Goal: Task Accomplishment & Management: Manage account settings

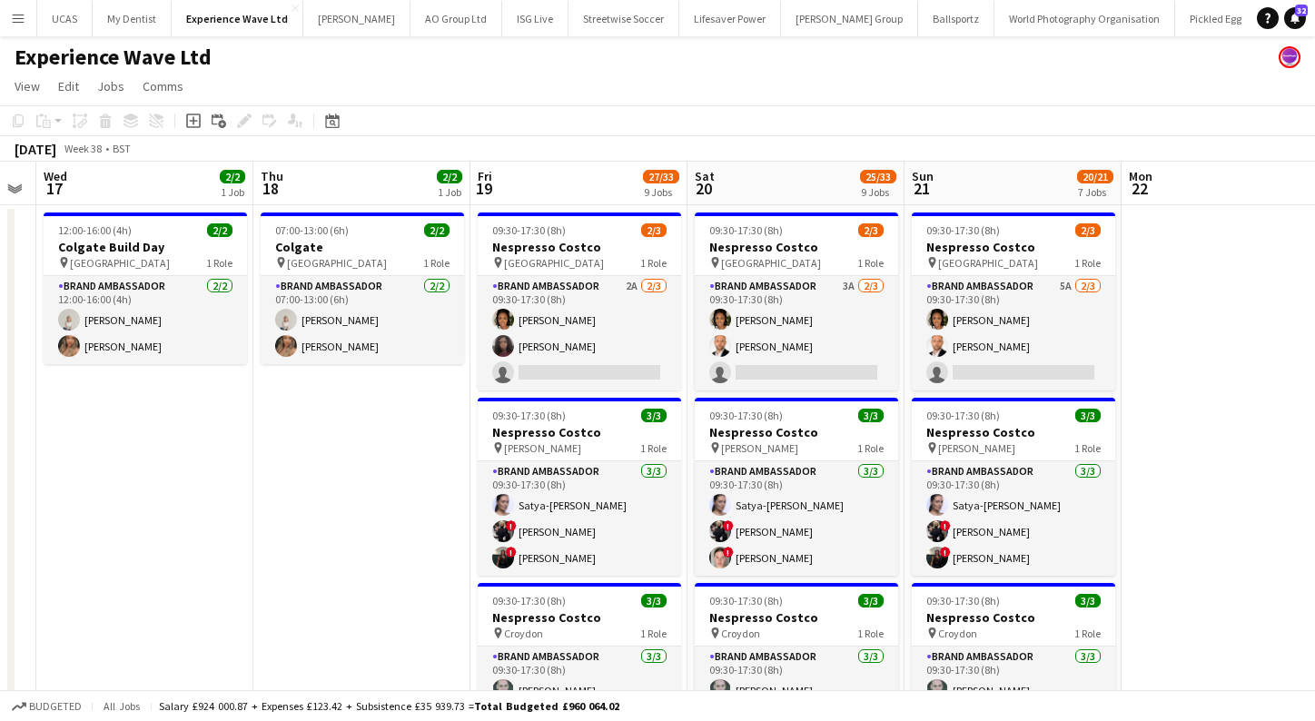
scroll to position [0, 400]
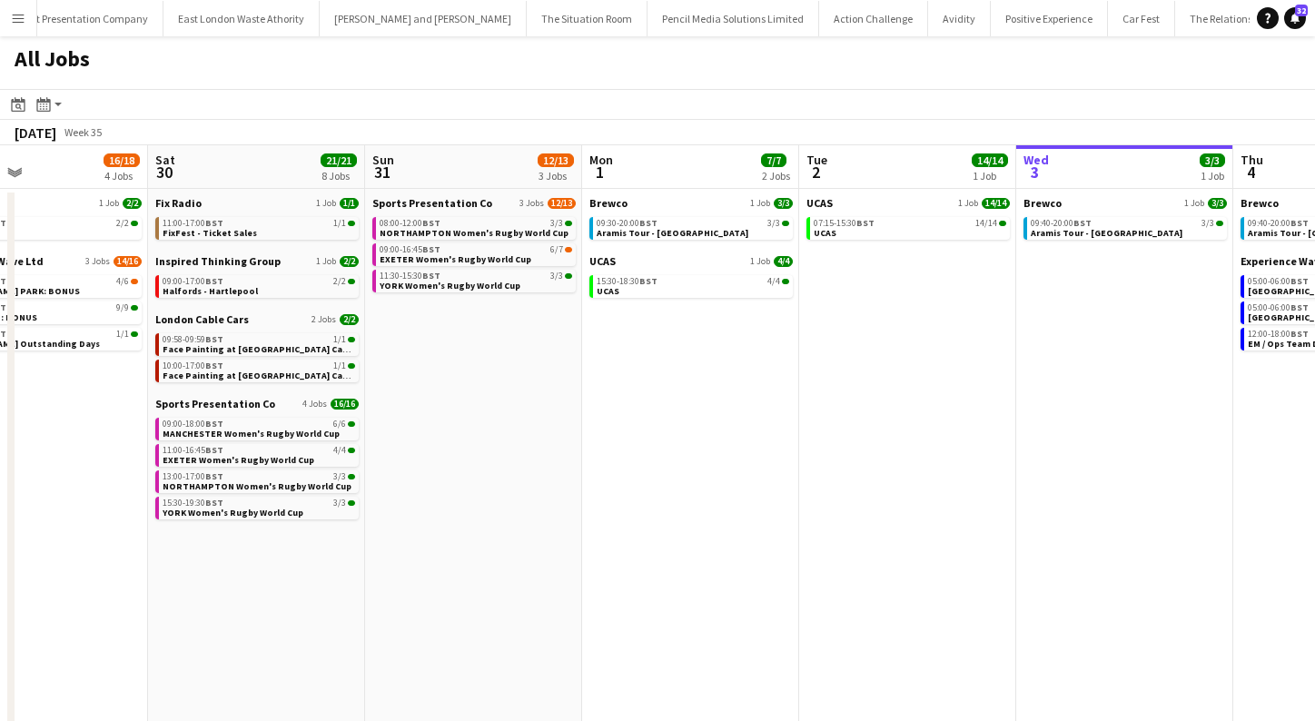
scroll to position [0, 755]
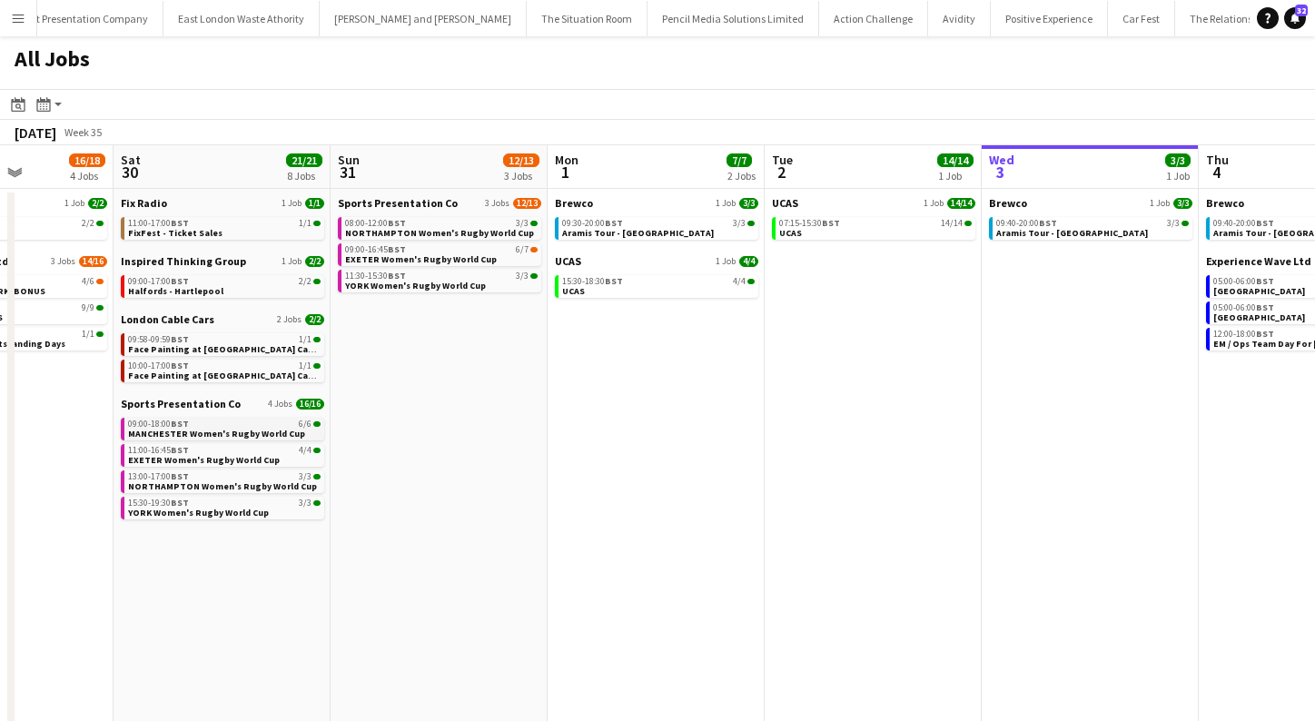
click at [256, 438] on span "MANCHESTER Women's Rugby World Cup" at bounding box center [216, 434] width 177 height 12
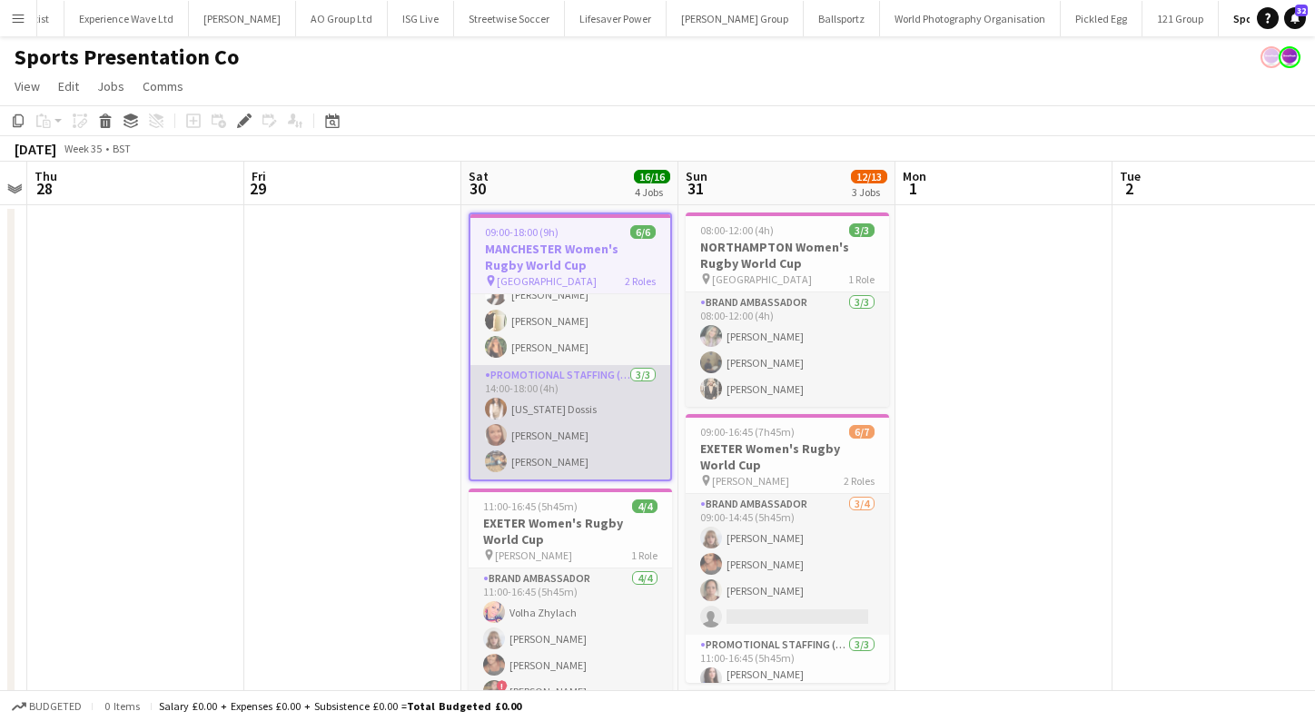
scroll to position [44, 0]
click at [554, 412] on app-card-role "Promotional Staffing (Brand Ambassadors) [DATE] 14:00-18:00 (4h) [US_STATE] Dos…" at bounding box center [570, 422] width 200 height 114
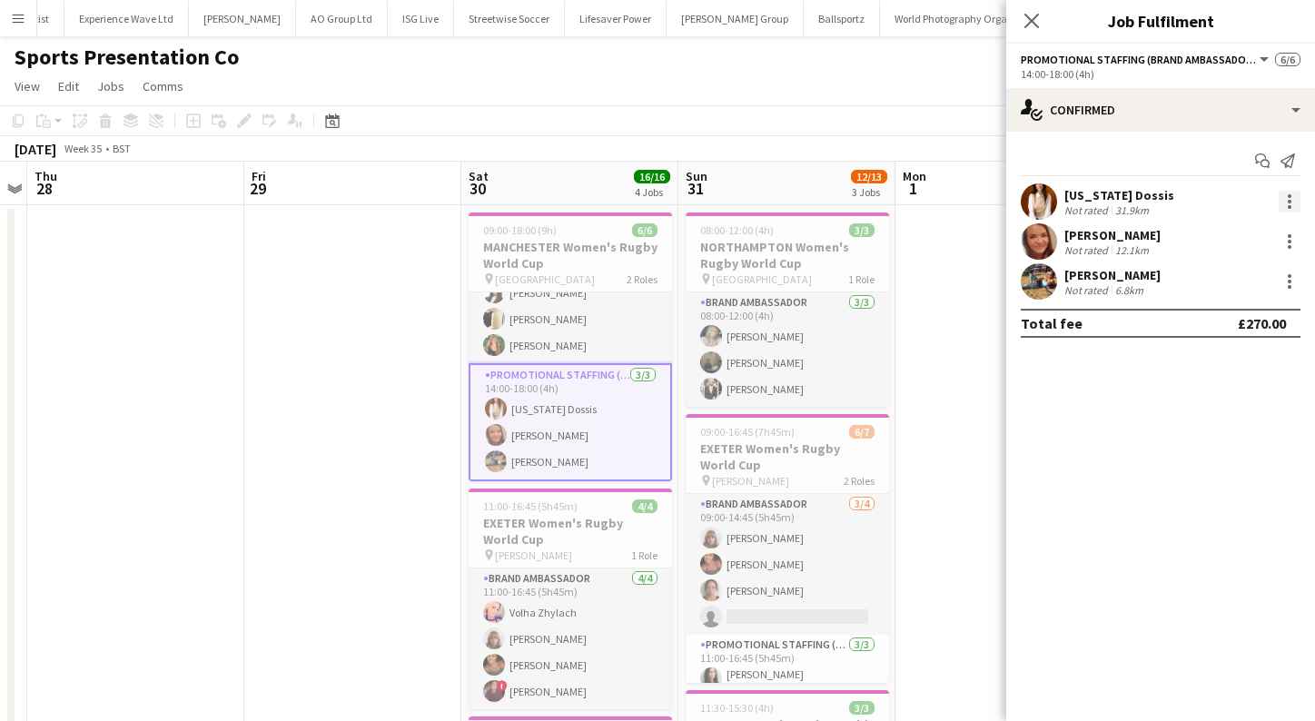
click at [1284, 197] on div at bounding box center [1290, 202] width 22 height 22
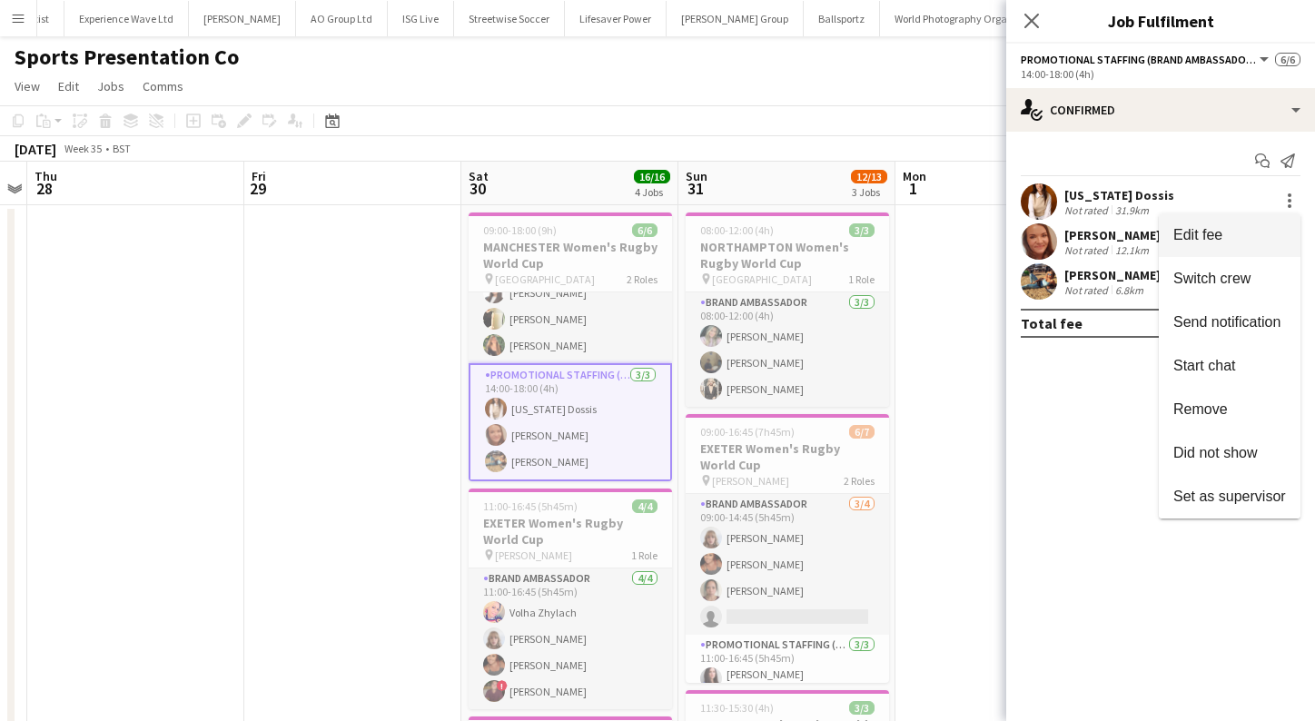
click at [1204, 232] on span "Edit fee" at bounding box center [1197, 234] width 49 height 15
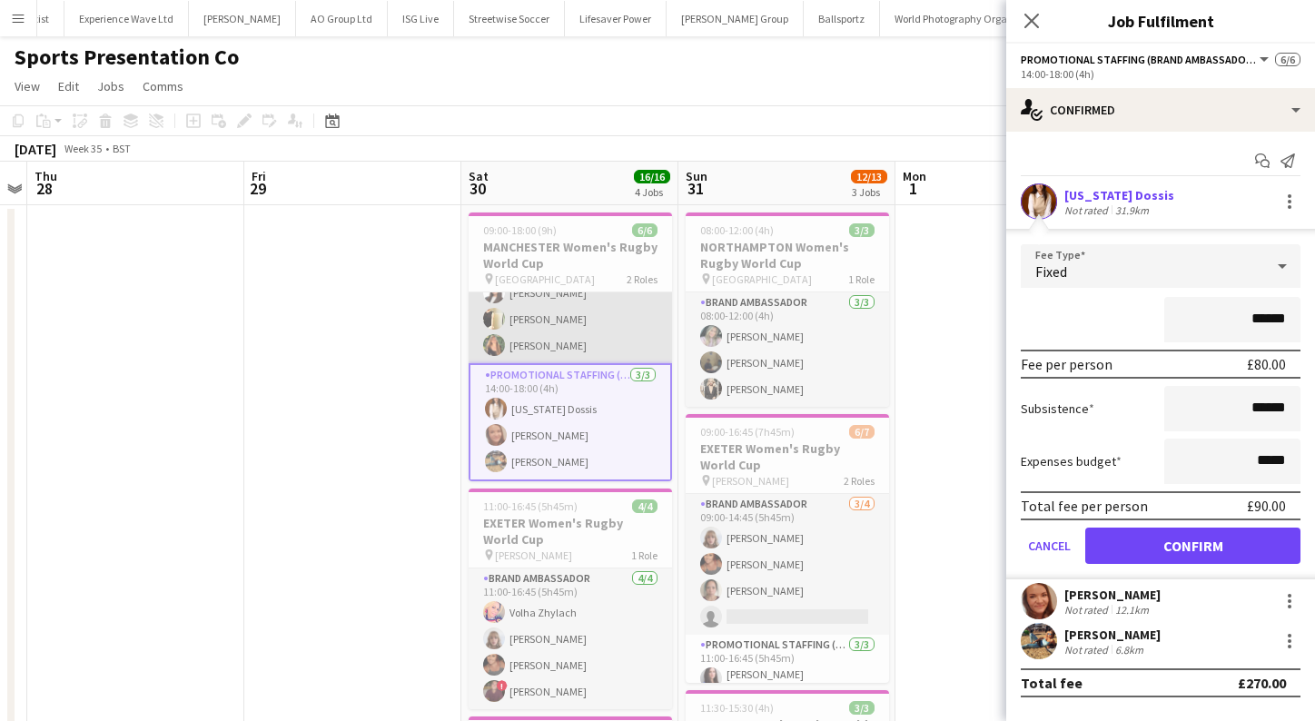
click at [581, 351] on app-card-role "Brand Ambassador [DATE] 09:00-14:45 (5h45m) [PERSON_NAME] [PERSON_NAME] [PERSON…" at bounding box center [570, 306] width 203 height 114
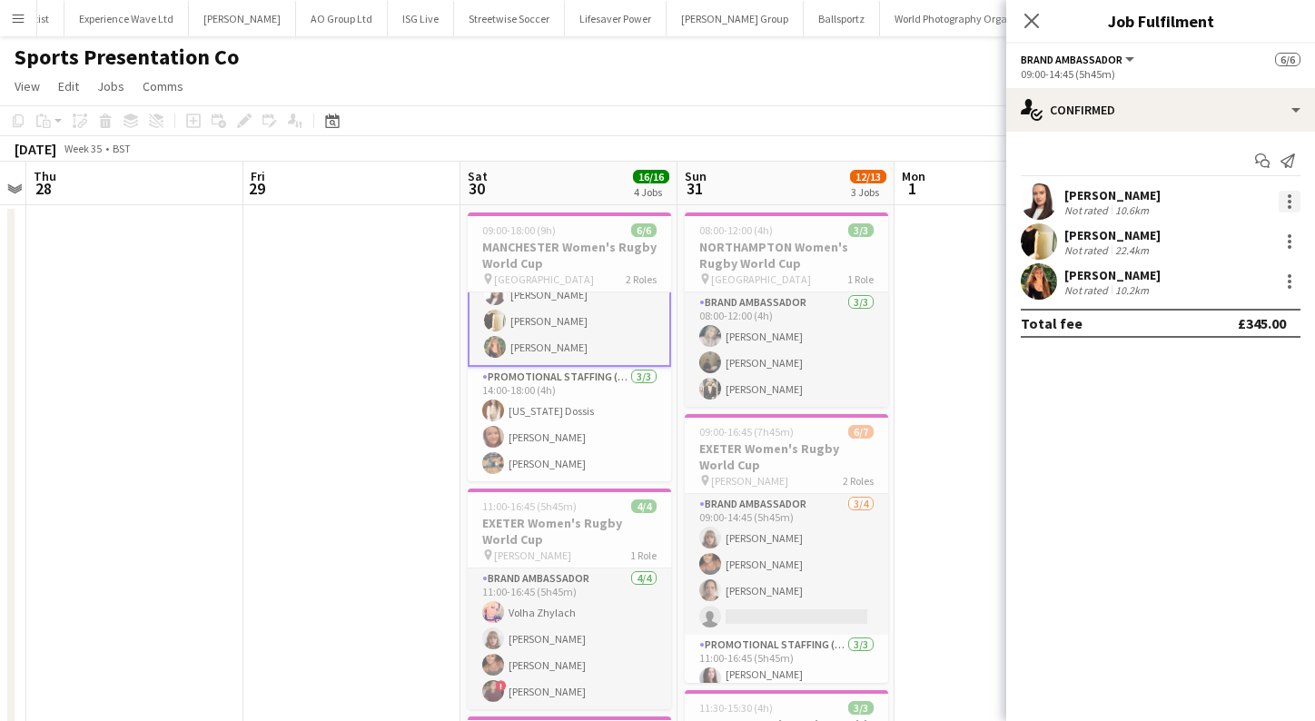
click at [1289, 199] on div at bounding box center [1290, 202] width 22 height 22
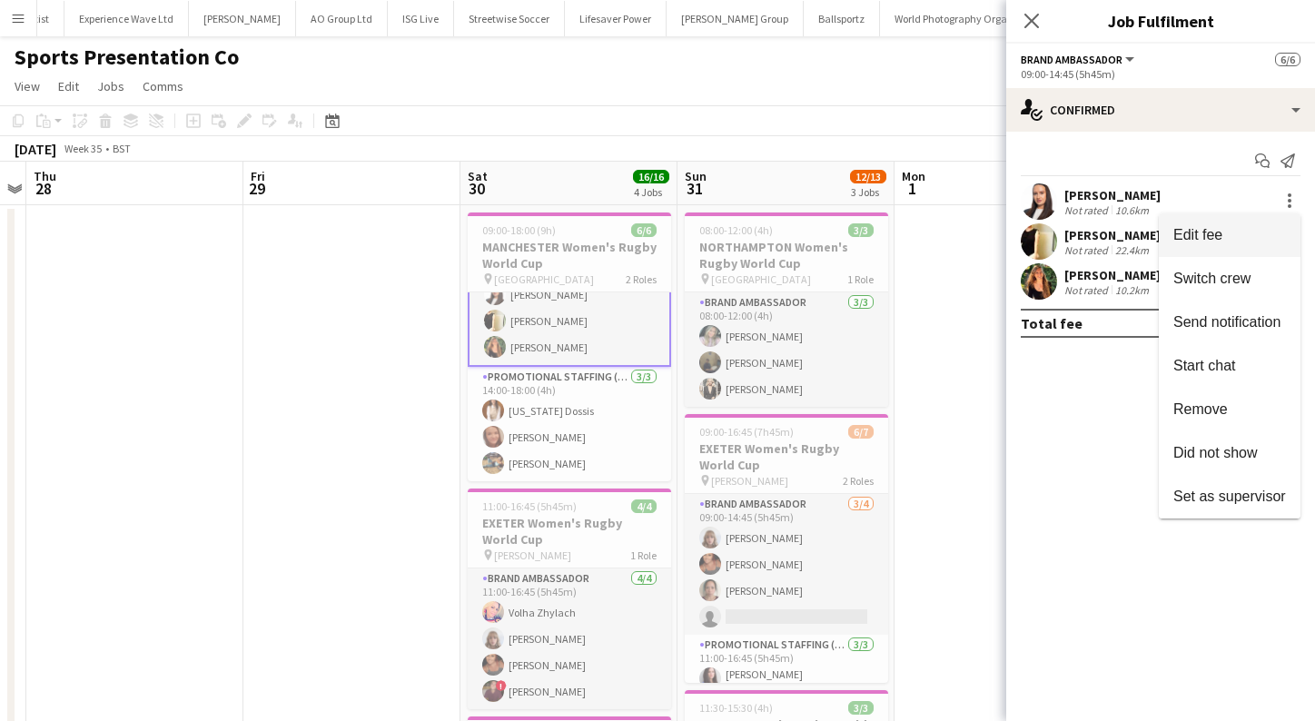
click at [1231, 222] on button "Edit fee" at bounding box center [1230, 235] width 142 height 44
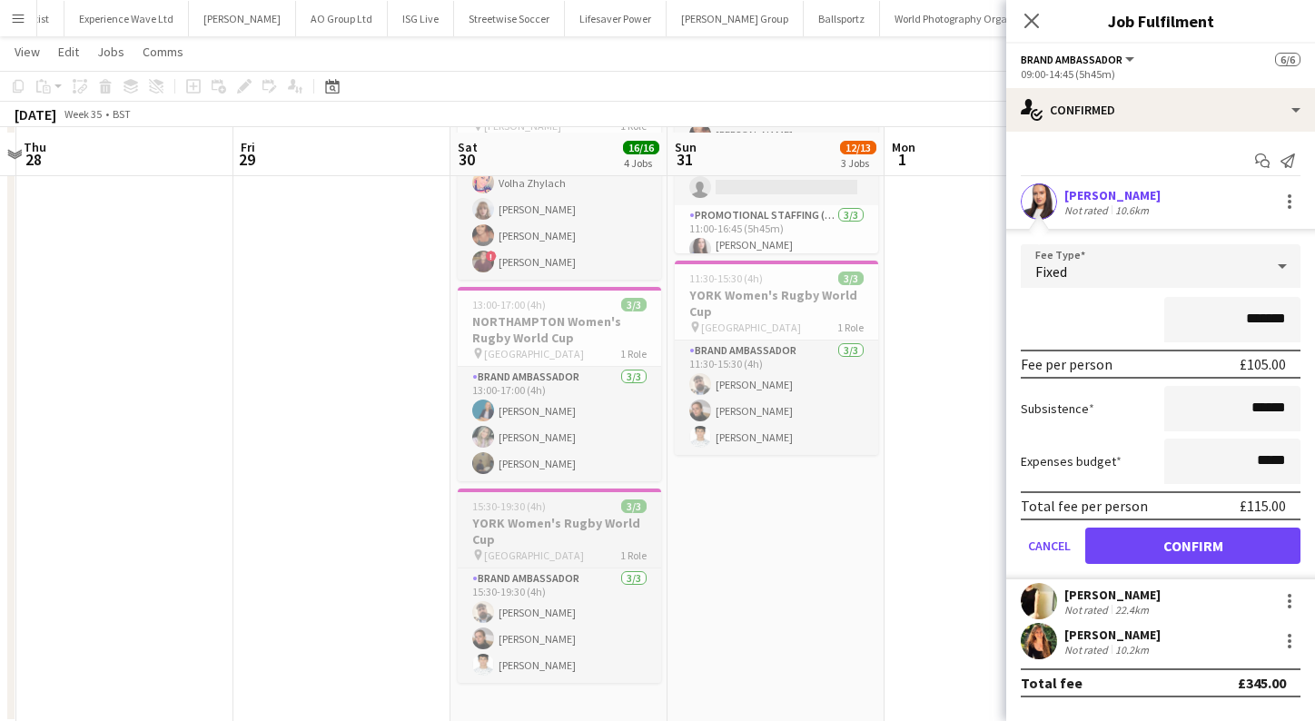
scroll to position [420, 0]
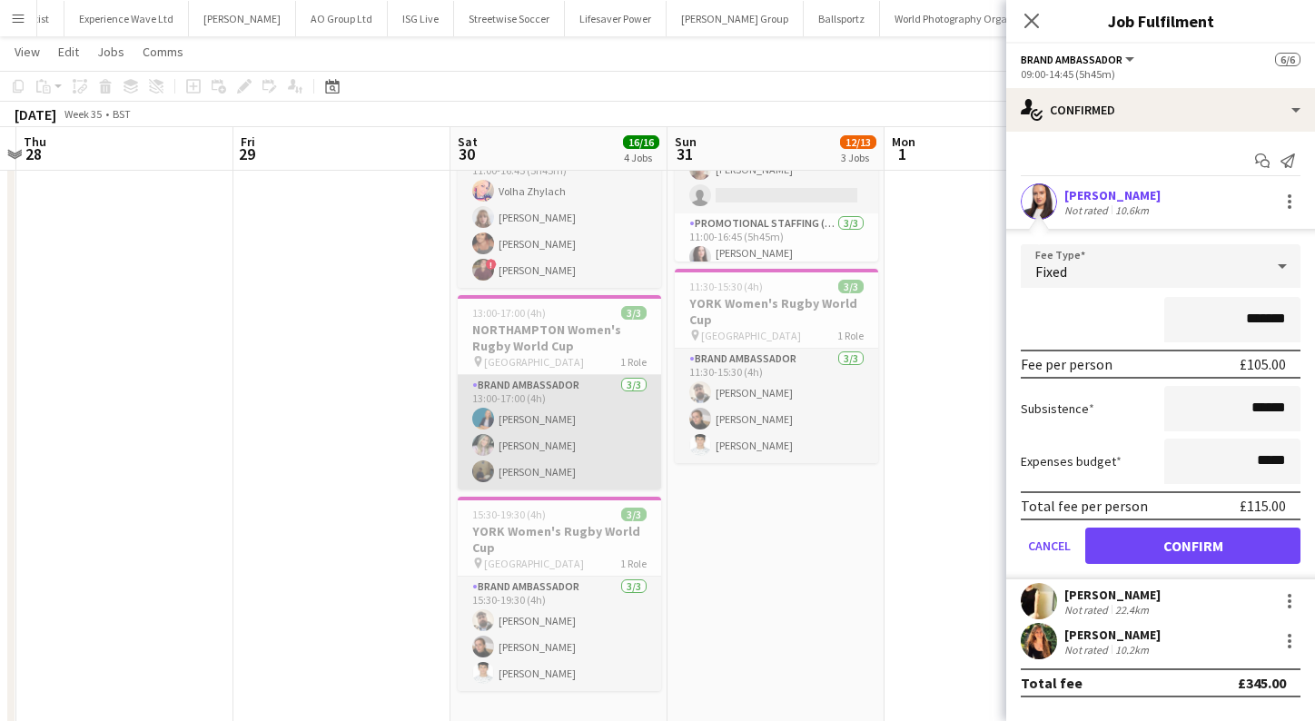
click at [554, 478] on app-card-role "Brand Ambassador [DATE] 13:00-17:00 (4h) [PERSON_NAME] [PERSON_NAME] [PERSON_NA…" at bounding box center [559, 432] width 203 height 114
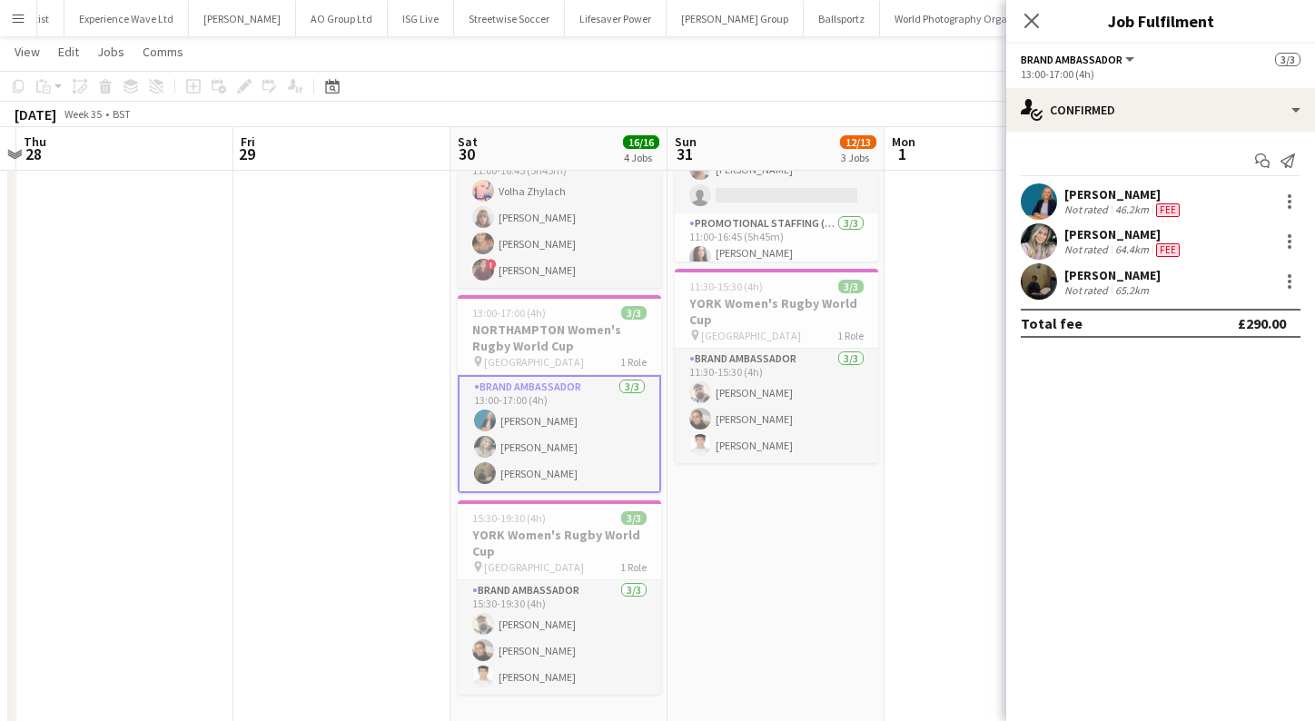
click at [1278, 222] on div "[PERSON_NAME] Not rated 46.2km Fee [PERSON_NAME] Not rated 64.4km Fee [PERSON_N…" at bounding box center [1160, 241] width 309 height 116
click at [1288, 210] on div at bounding box center [1290, 202] width 22 height 22
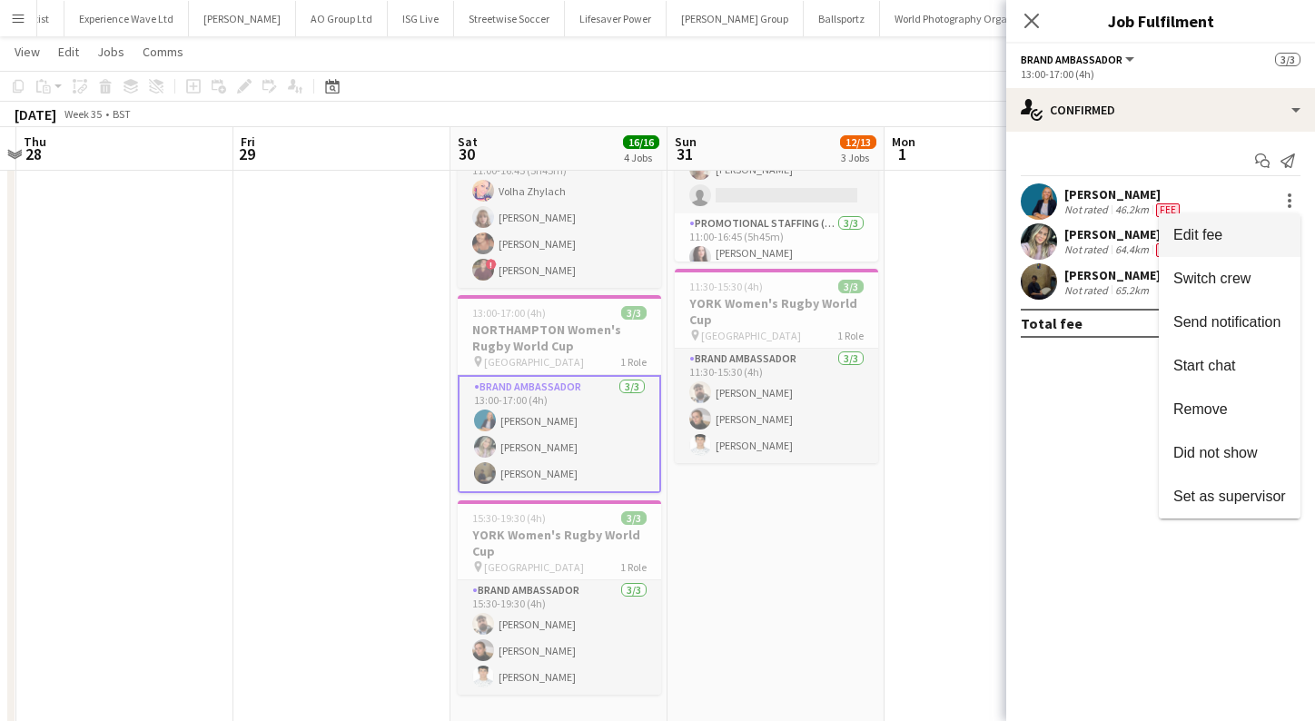
click at [1197, 241] on span "Edit fee" at bounding box center [1197, 234] width 49 height 15
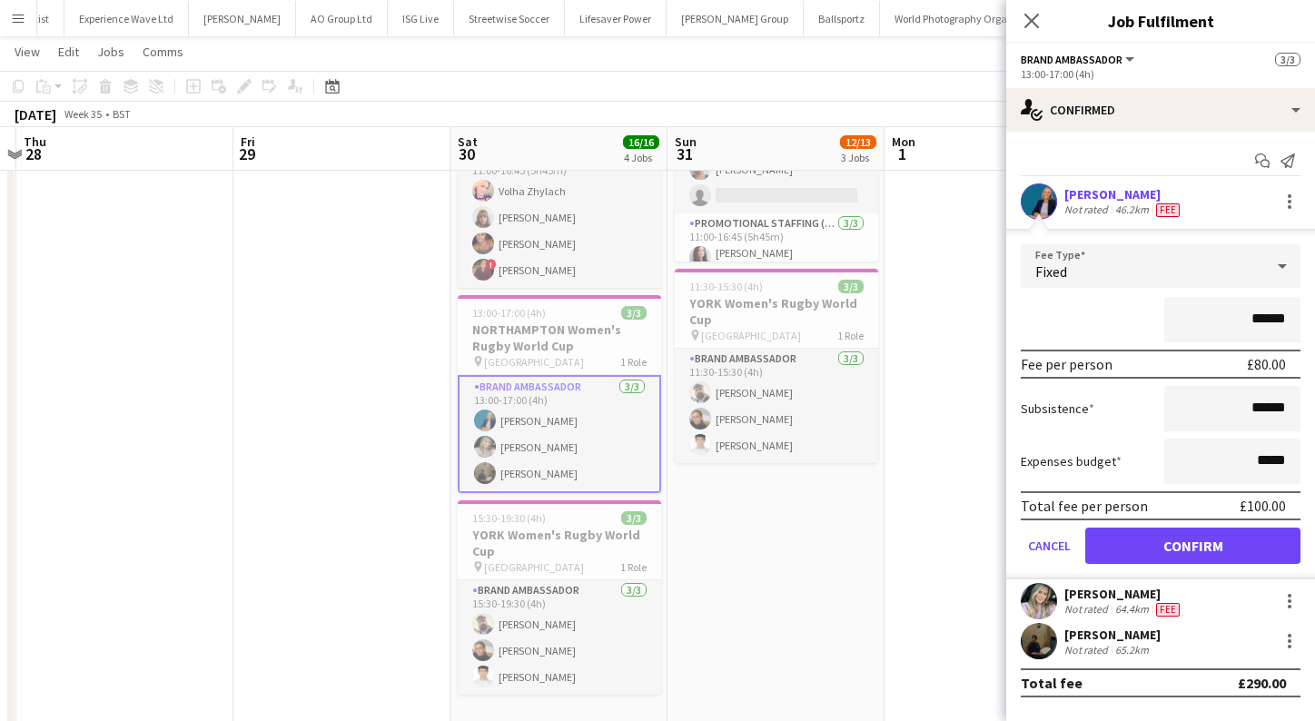
click at [959, 379] on app-date-cell at bounding box center [992, 258] width 217 height 948
